Goal: Transaction & Acquisition: Book appointment/travel/reservation

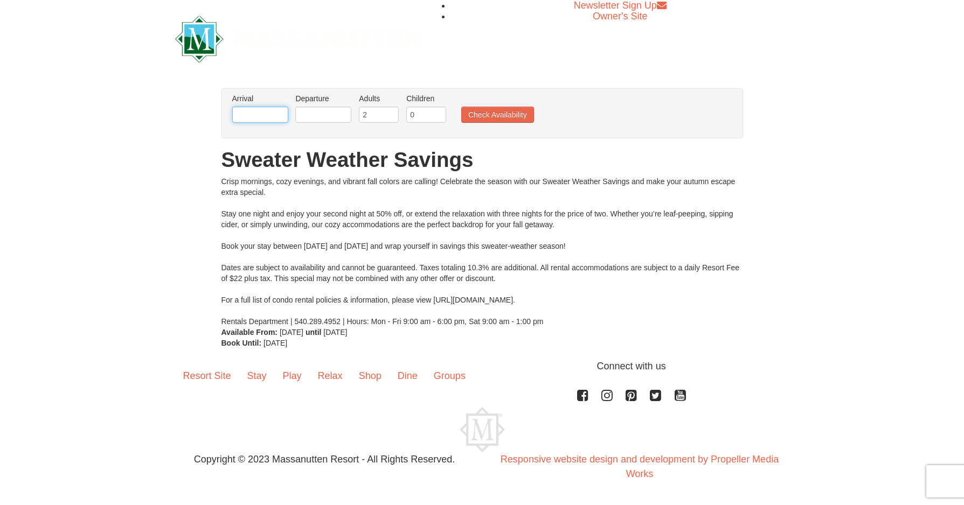
click at [252, 114] on input "text" at bounding box center [260, 115] width 56 height 16
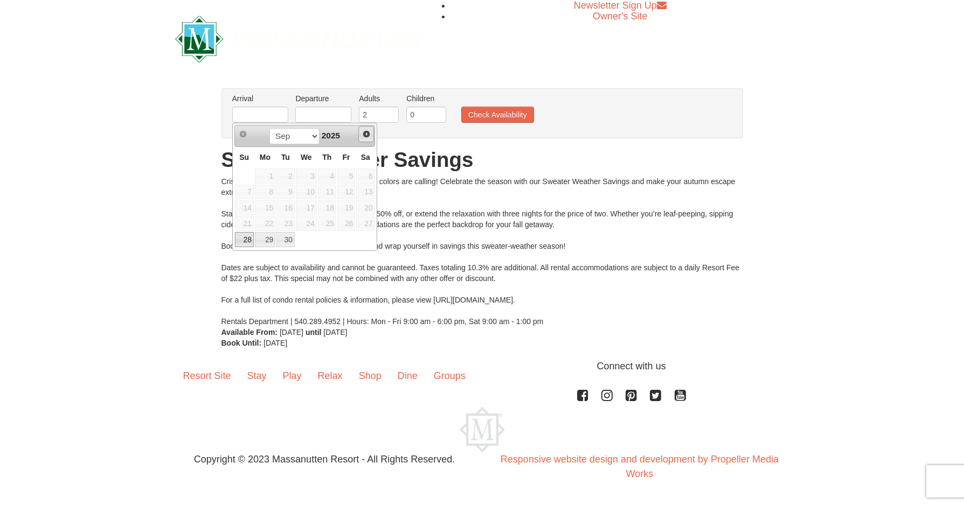
click at [366, 135] on span "Next" at bounding box center [366, 134] width 9 height 9
click at [366, 134] on span "Next" at bounding box center [366, 134] width 9 height 9
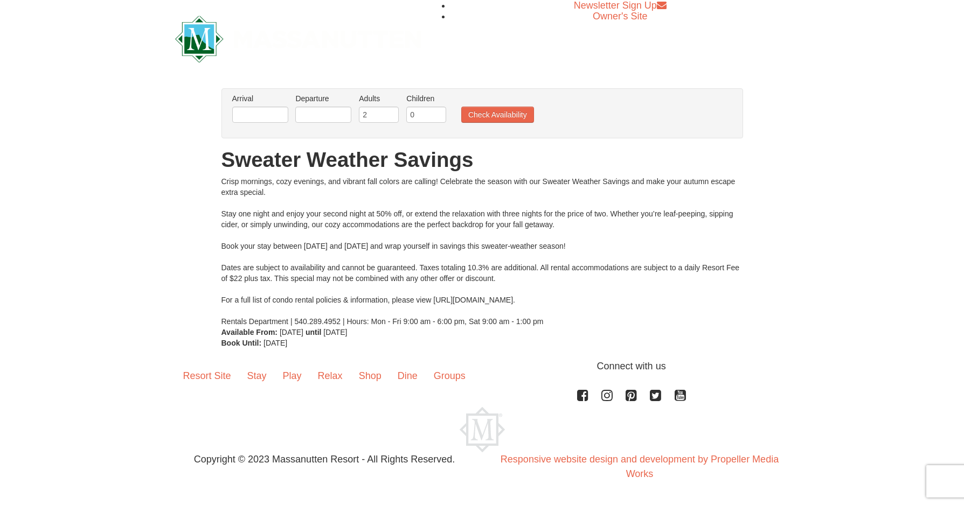
drag, startPoint x: 647, startPoint y: 129, endPoint x: 652, endPoint y: 104, distance: 24.7
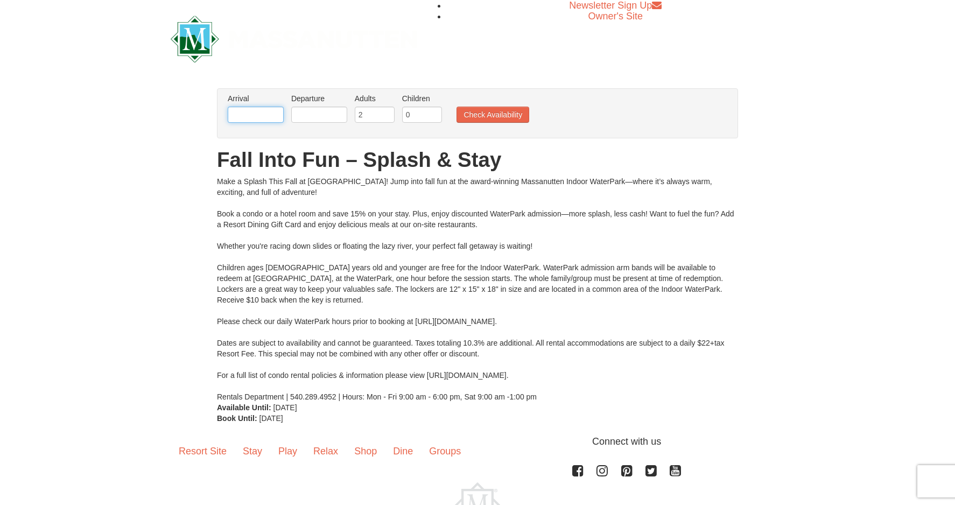
click at [261, 114] on input "text" at bounding box center [256, 115] width 56 height 16
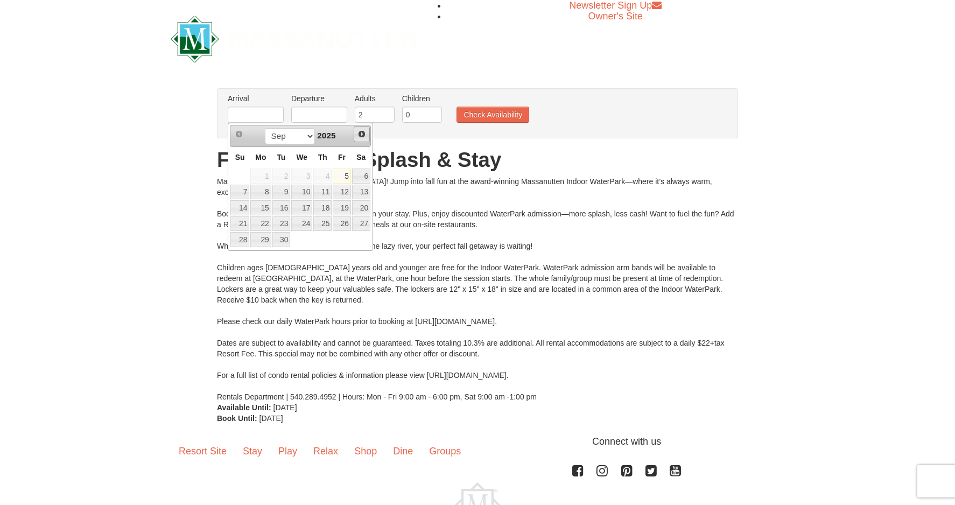
click at [361, 137] on span "Next" at bounding box center [362, 134] width 9 height 9
click at [327, 207] on link "13" at bounding box center [322, 207] width 18 height 15
type input "[DATE]"
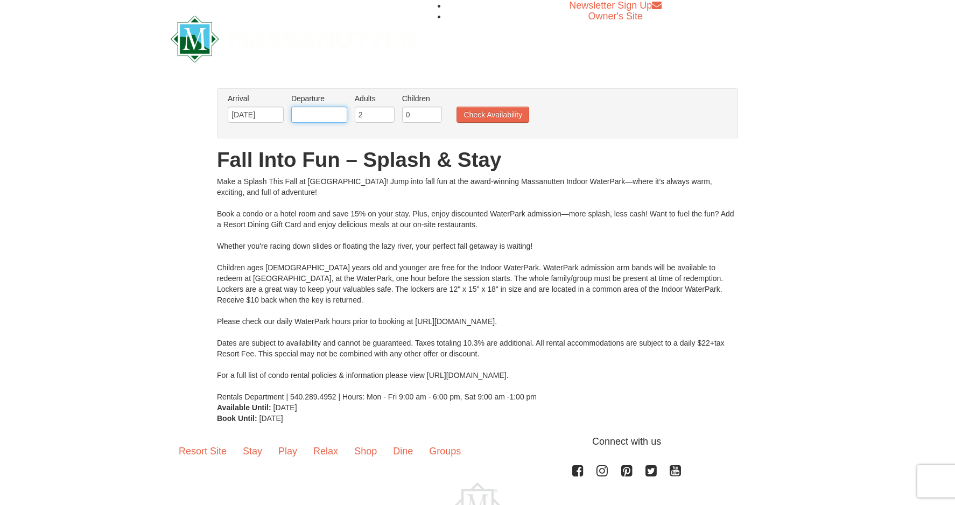
click at [322, 117] on input "text" at bounding box center [319, 115] width 56 height 16
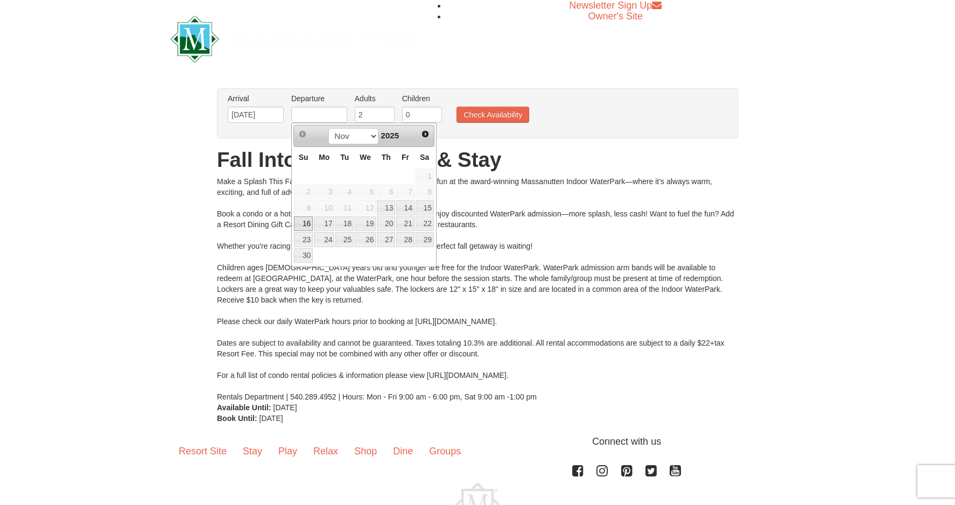
click at [304, 221] on link "16" at bounding box center [303, 224] width 19 height 15
type input "[DATE]"
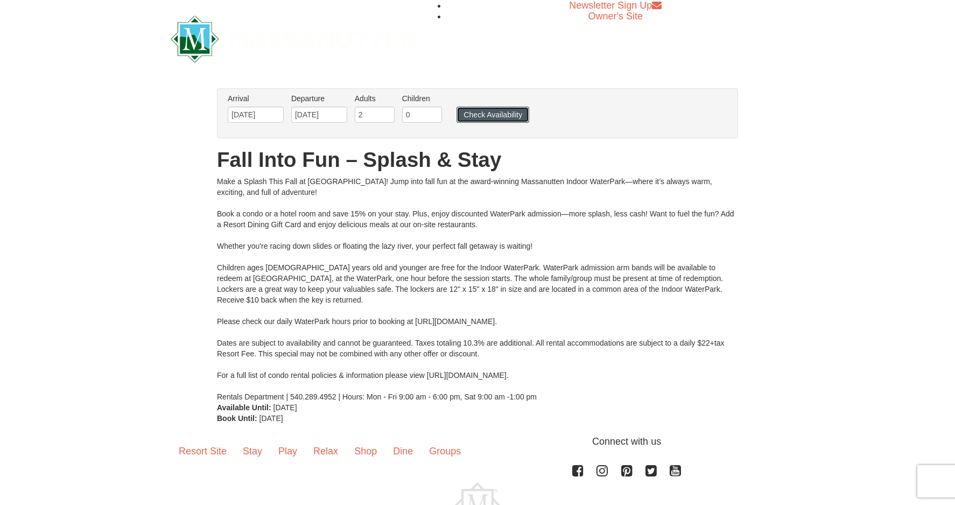
click at [476, 114] on button "Check Availability" at bounding box center [493, 115] width 73 height 16
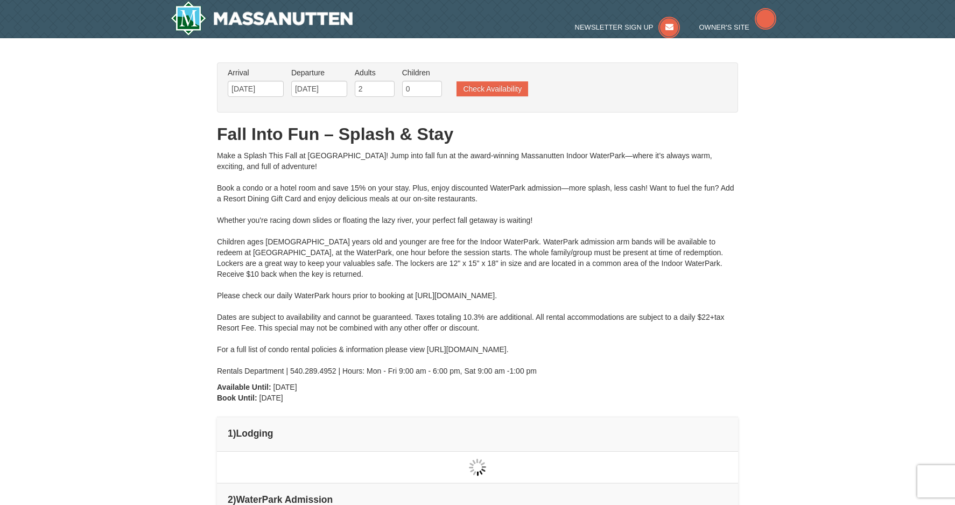
type input "[DATE]"
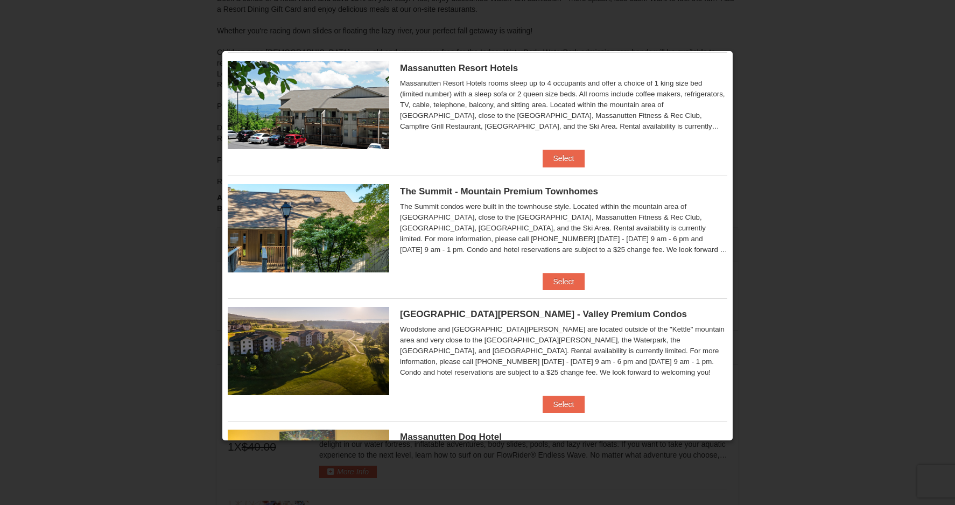
scroll to position [162, 0]
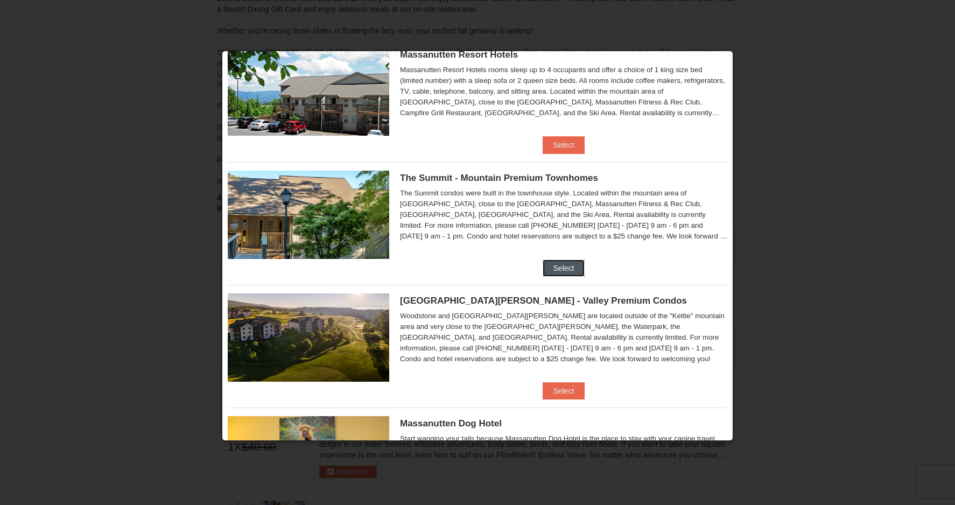
click at [558, 270] on button "Select" at bounding box center [564, 268] width 43 height 17
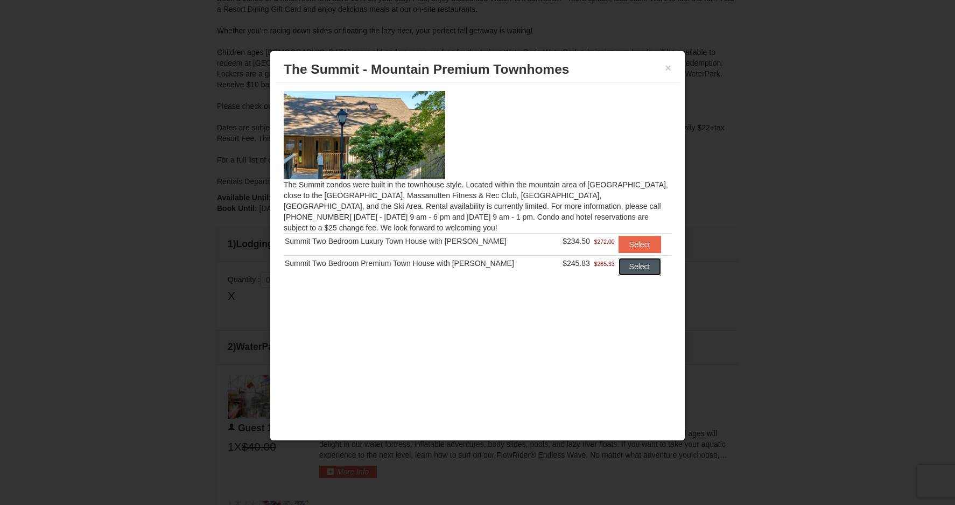
click at [632, 271] on button "Select" at bounding box center [640, 266] width 43 height 17
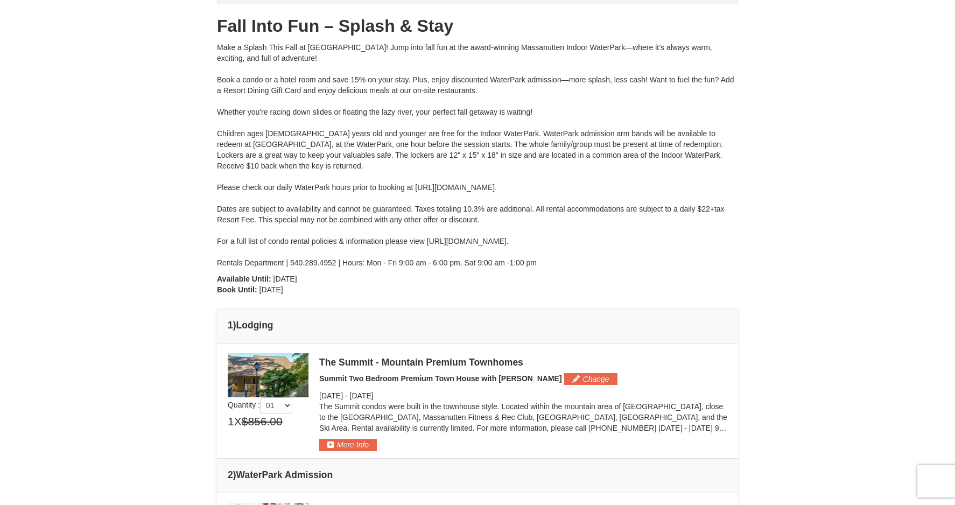
scroll to position [0, 0]
